Goal: Information Seeking & Learning: Learn about a topic

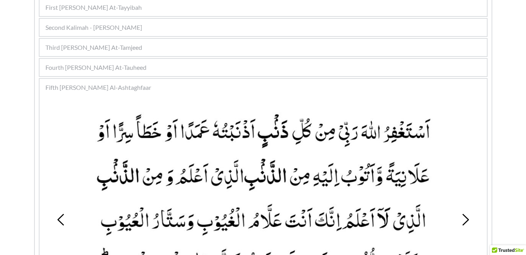
scroll to position [192, 0]
click at [87, 68] on span "Fourth [PERSON_NAME] At-Tauheed" at bounding box center [95, 67] width 101 height 9
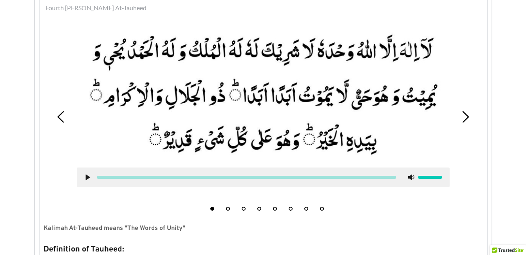
scroll to position [255, 0]
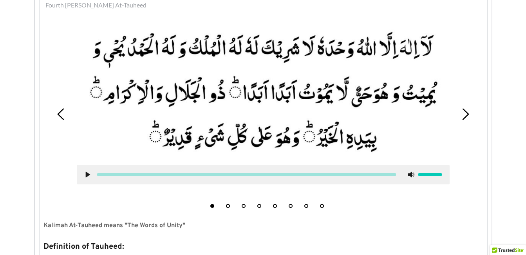
click at [262, 205] on li "4" at bounding box center [259, 204] width 8 height 8
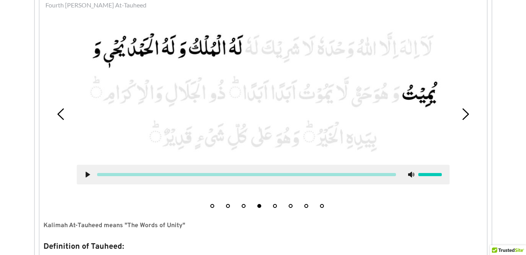
click at [275, 204] on button "5" at bounding box center [275, 206] width 4 height 4
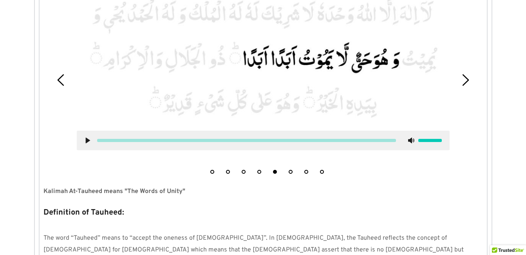
scroll to position [302, 0]
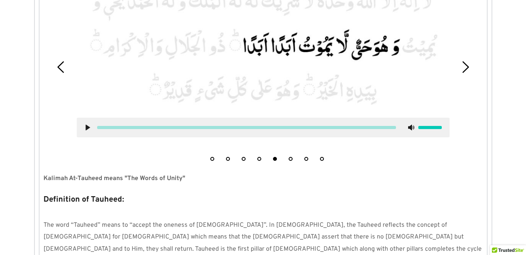
click at [86, 125] on use at bounding box center [87, 128] width 4 height 6
click at [86, 125] on use at bounding box center [87, 128] width 5 height 6
click at [86, 125] on icon at bounding box center [88, 127] width 6 height 6
click at [86, 125] on use at bounding box center [87, 128] width 5 height 6
click at [85, 128] on icon at bounding box center [88, 127] width 6 height 6
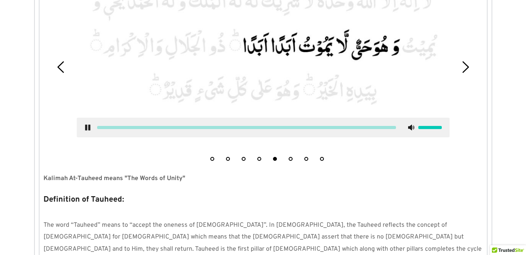
click at [85, 128] on use at bounding box center [87, 128] width 5 height 6
click at [89, 127] on use at bounding box center [87, 128] width 4 height 6
click at [88, 126] on use at bounding box center [87, 128] width 5 height 6
click at [88, 126] on use at bounding box center [87, 128] width 4 height 6
click at [87, 123] on div at bounding box center [263, 128] width 373 height 20
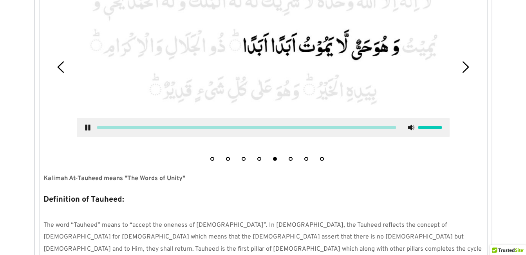
click at [87, 127] on use at bounding box center [87, 128] width 5 height 6
click at [153, 132] on div at bounding box center [263, 128] width 373 height 20
